Goal: Task Accomplishment & Management: Manage account settings

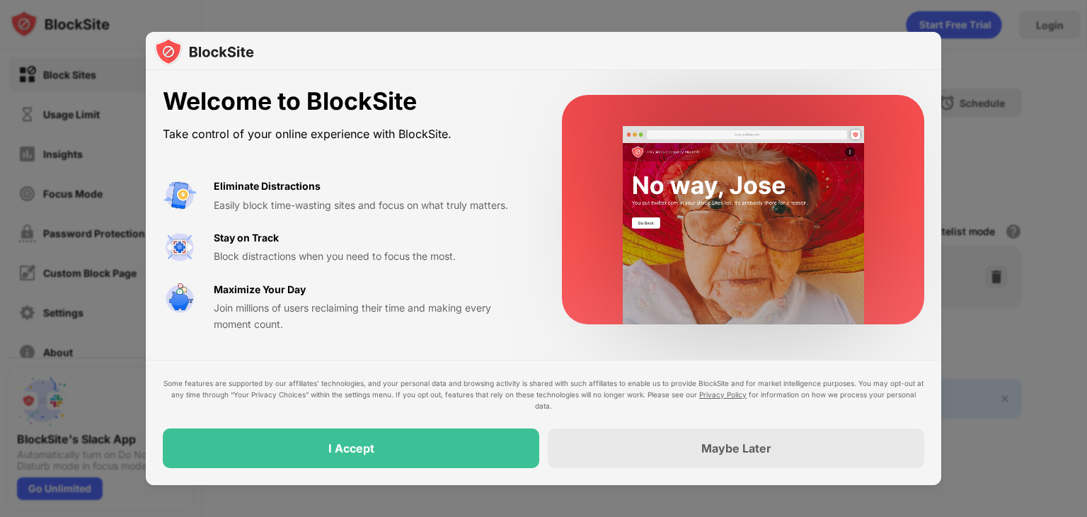
click at [1025, 154] on div at bounding box center [543, 258] width 1087 height 517
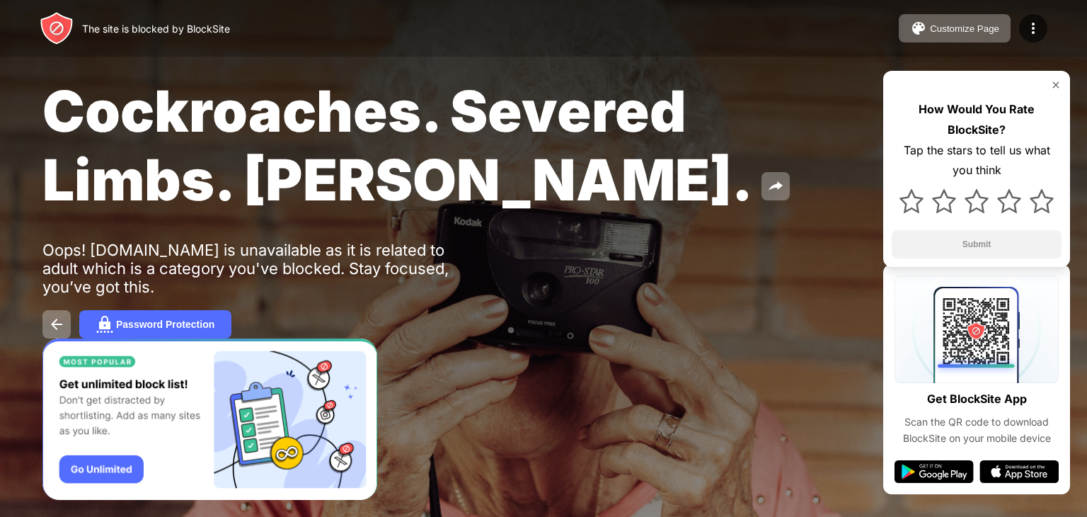
click at [1056, 83] on img at bounding box center [1055, 84] width 11 height 11
